Goal: Transaction & Acquisition: Purchase product/service

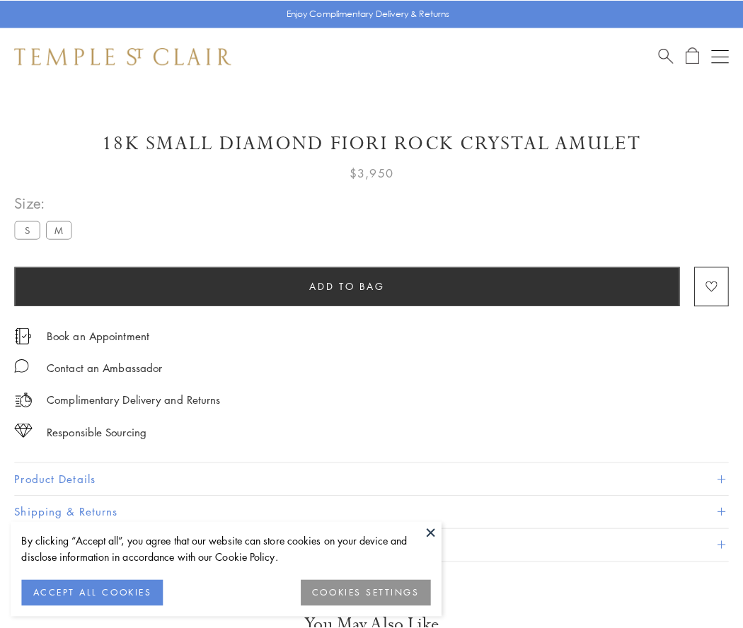
scroll to position [83, 0]
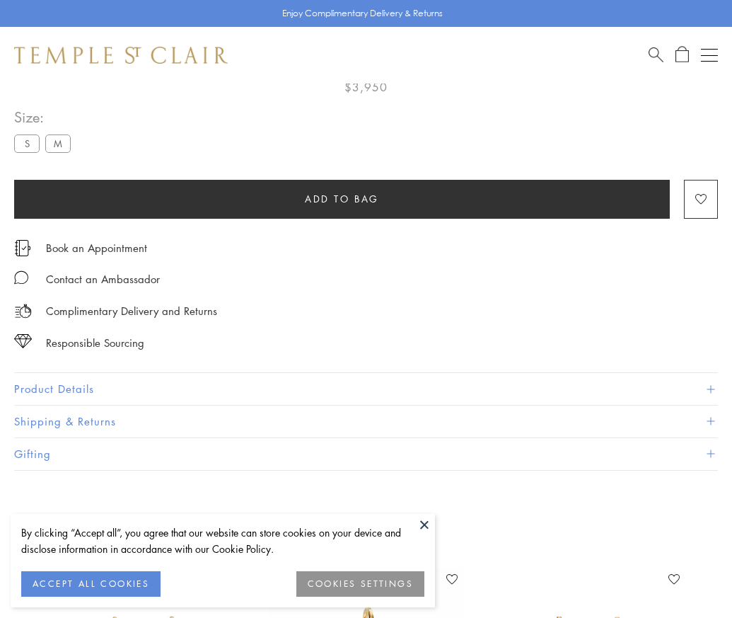
click at [342, 198] on span "Add to bag" at bounding box center [342, 199] width 74 height 16
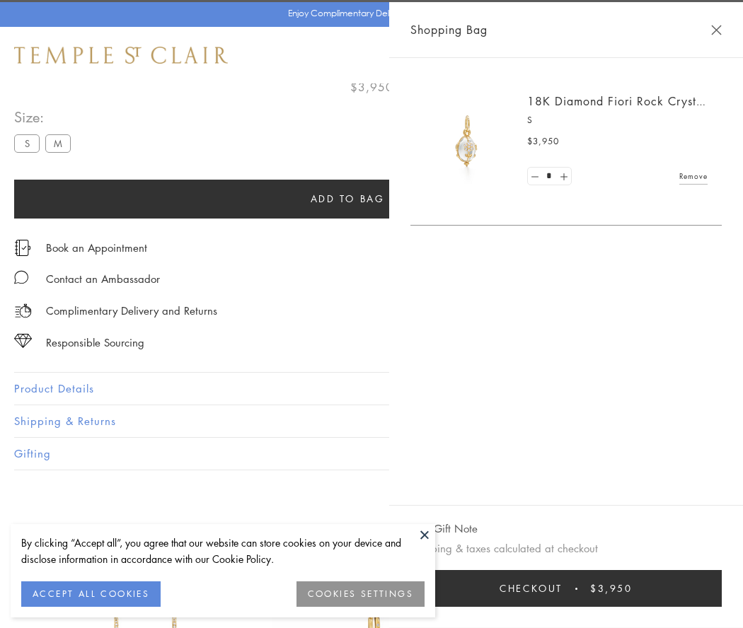
click at [563, 589] on span "Checkout" at bounding box center [531, 589] width 63 height 16
